Goal: Information Seeking & Learning: Learn about a topic

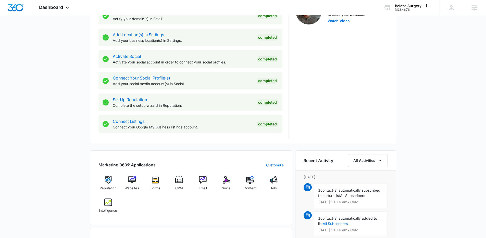
scroll to position [207, 0]
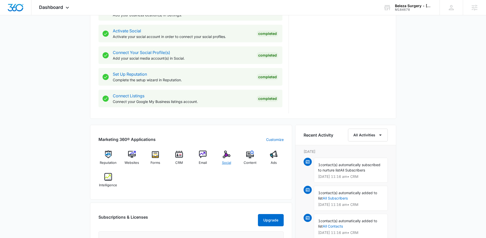
click at [227, 163] on span "Social" at bounding box center [226, 162] width 9 height 5
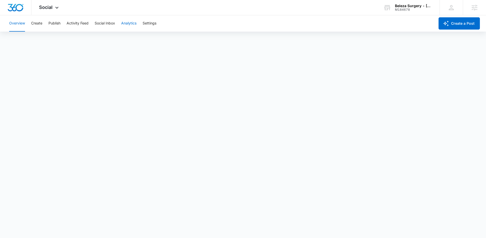
click at [127, 25] on button "Analytics" at bounding box center [128, 23] width 15 height 16
click at [162, 39] on button "Reports" at bounding box center [167, 39] width 13 height 14
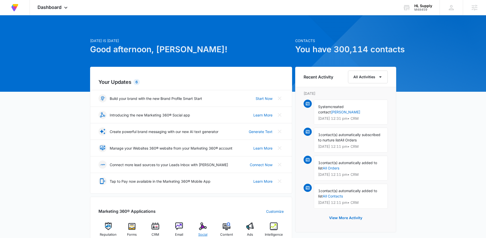
click at [202, 228] on img at bounding box center [203, 227] width 8 height 8
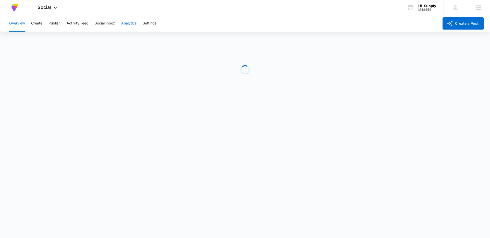
click at [130, 25] on button "Analytics" at bounding box center [128, 23] width 15 height 16
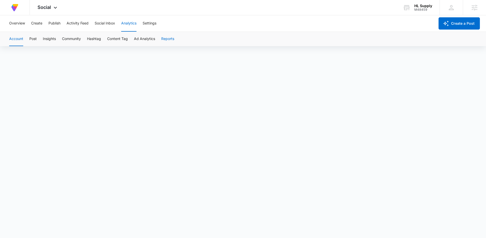
click at [165, 37] on button "Reports" at bounding box center [167, 39] width 13 height 14
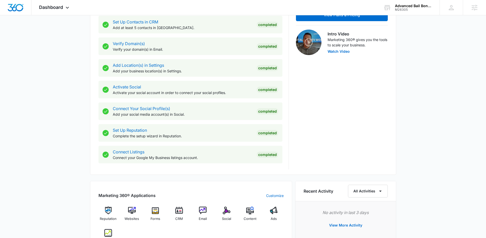
scroll to position [211, 0]
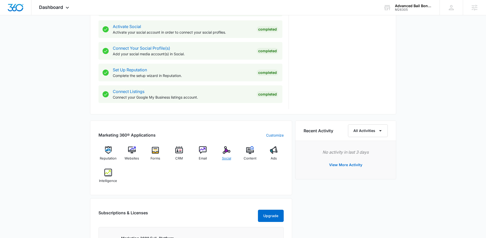
click at [228, 153] on img at bounding box center [227, 150] width 8 height 8
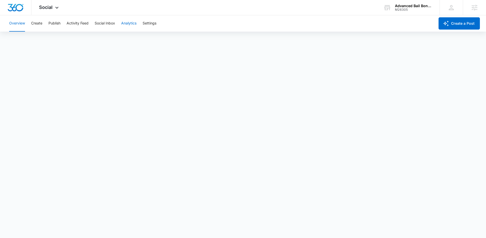
click at [132, 23] on button "Analytics" at bounding box center [128, 23] width 15 height 16
click at [164, 41] on button "Reports" at bounding box center [167, 39] width 13 height 14
